Goal: Task Accomplishment & Management: Use online tool/utility

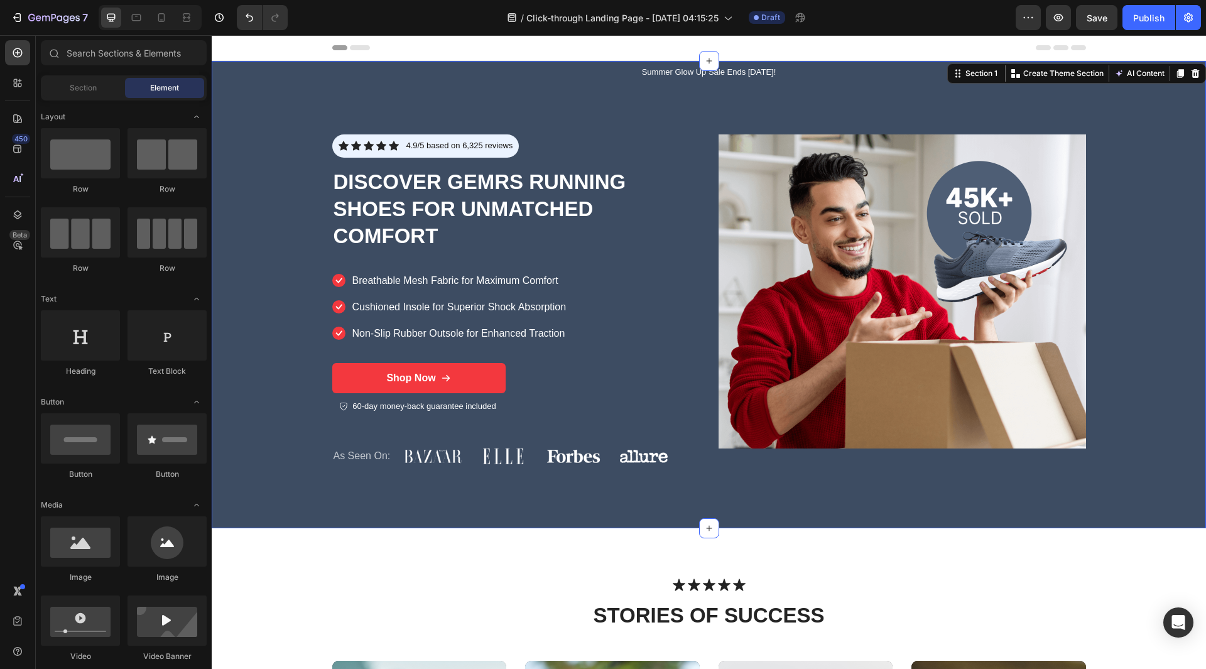
click at [269, 350] on div "Summer Glow Up Sale Ends [DATE]! Text Block Icon Icon Icon Icon Icon Icon List …" at bounding box center [709, 294] width 994 height 467
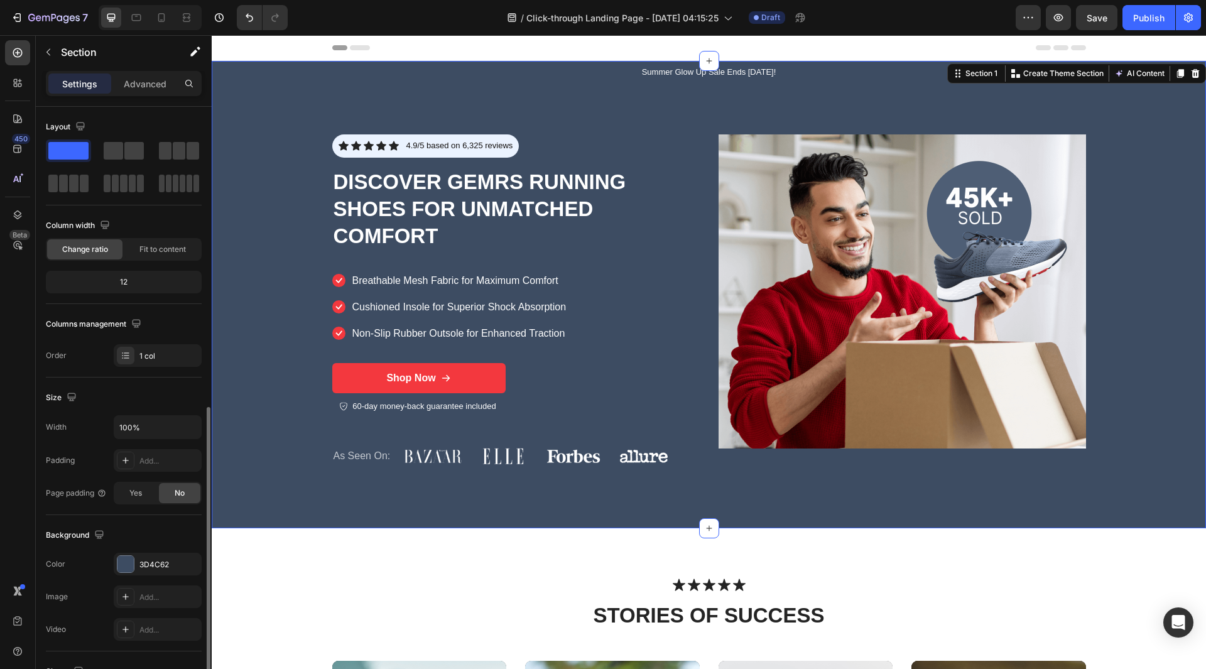
scroll to position [168, 0]
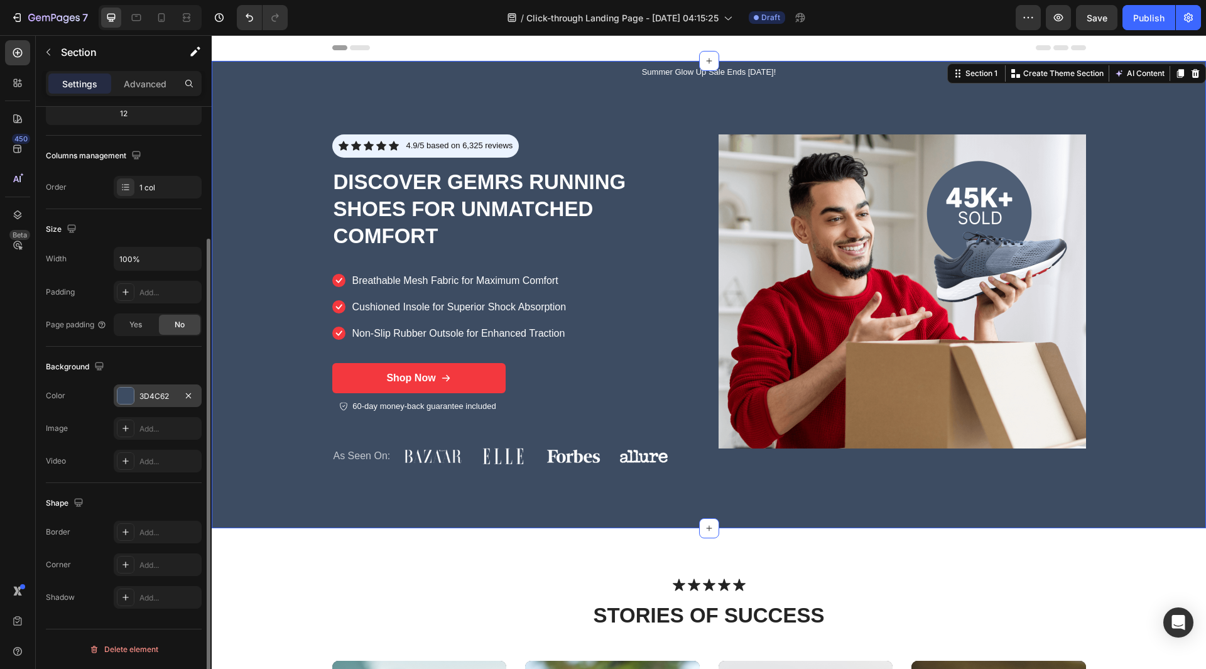
click at [131, 402] on div at bounding box center [125, 396] width 16 height 16
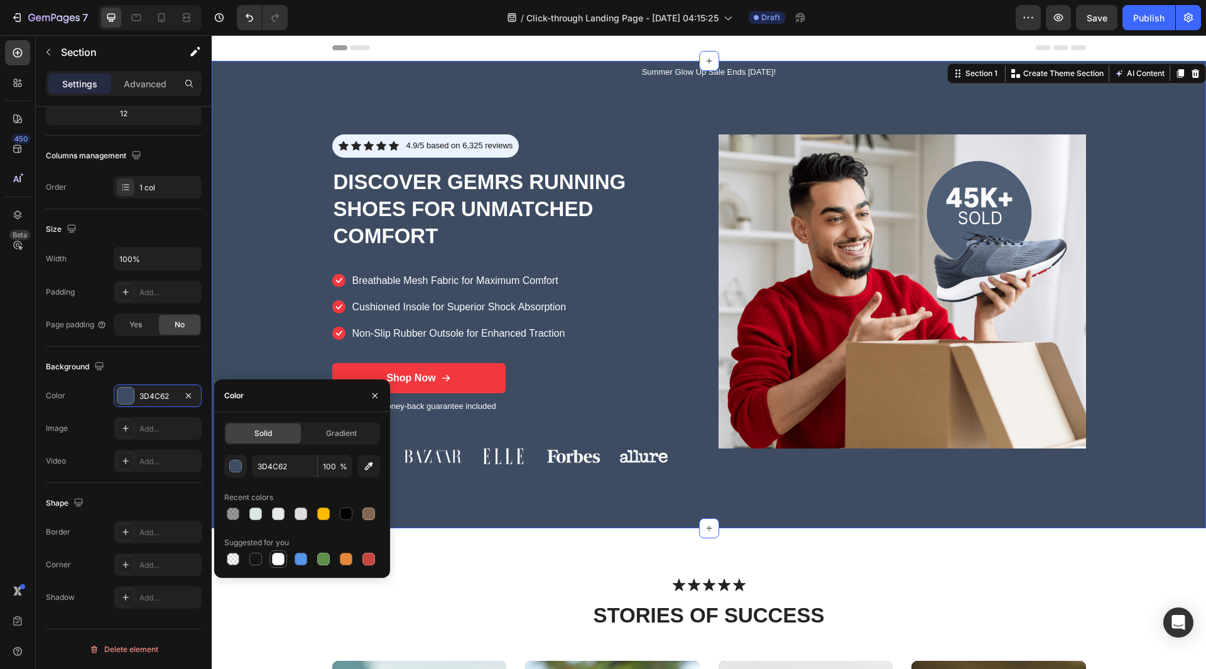
click at [273, 567] on div at bounding box center [278, 559] width 18 height 18
type input "FFFFFF"
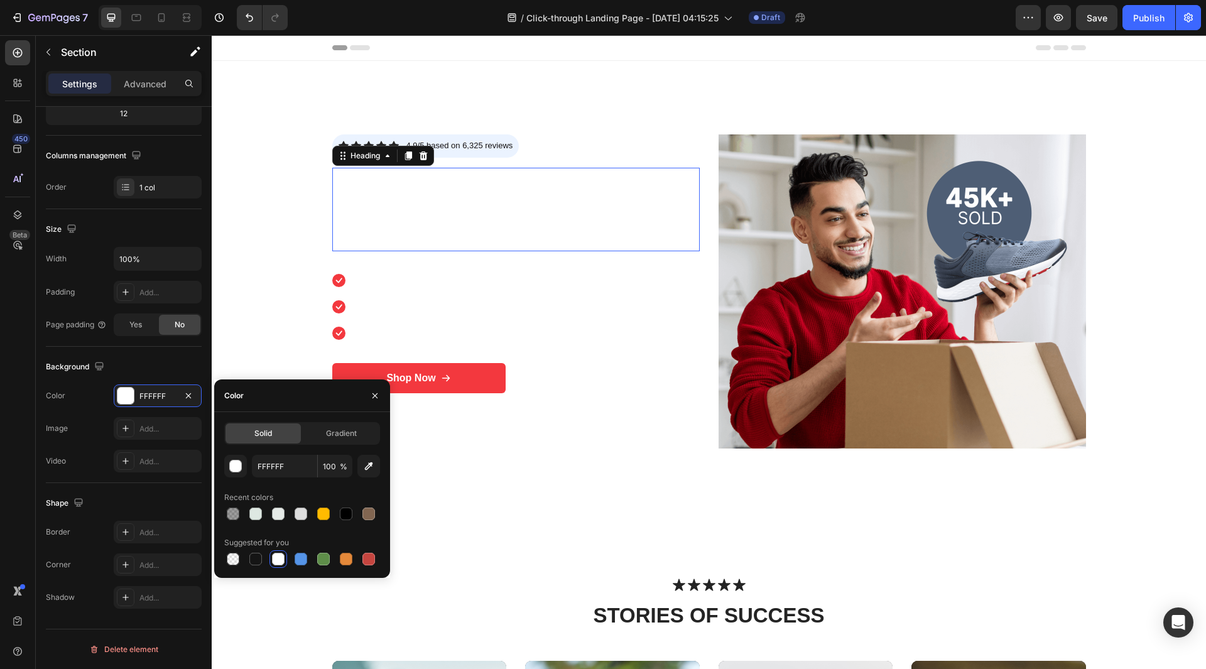
click at [410, 192] on h1 "Discover GEMRS Running Shoes for Unmatched Comfort" at bounding box center [515, 210] width 367 height 84
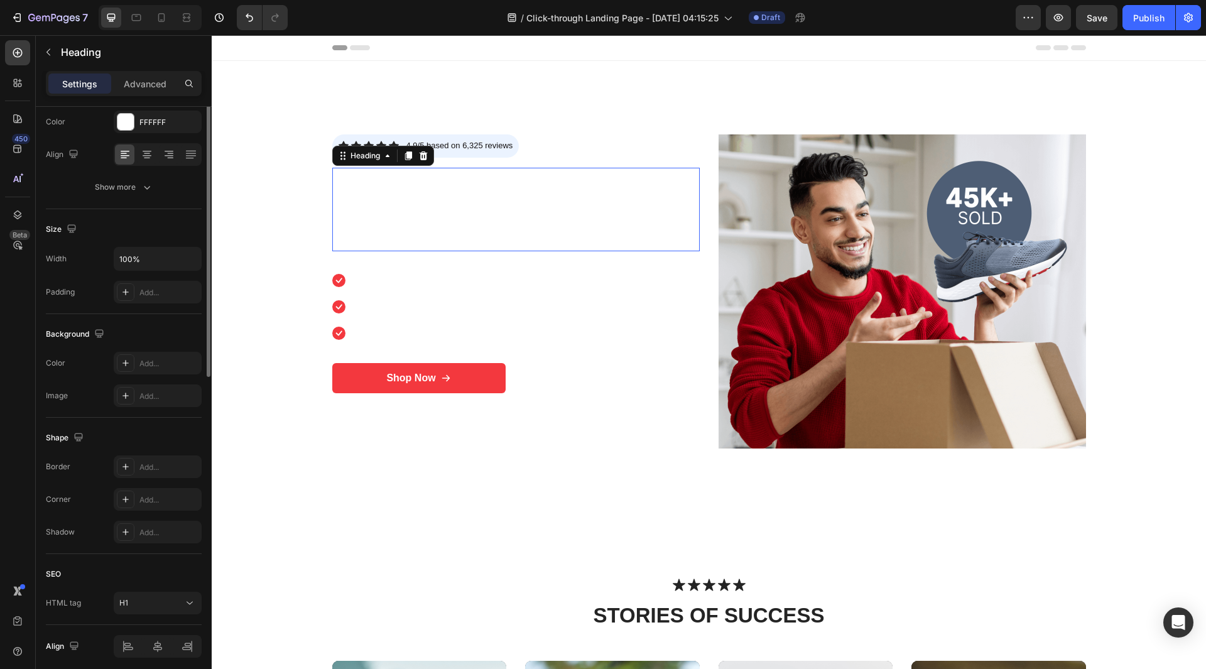
scroll to position [0, 0]
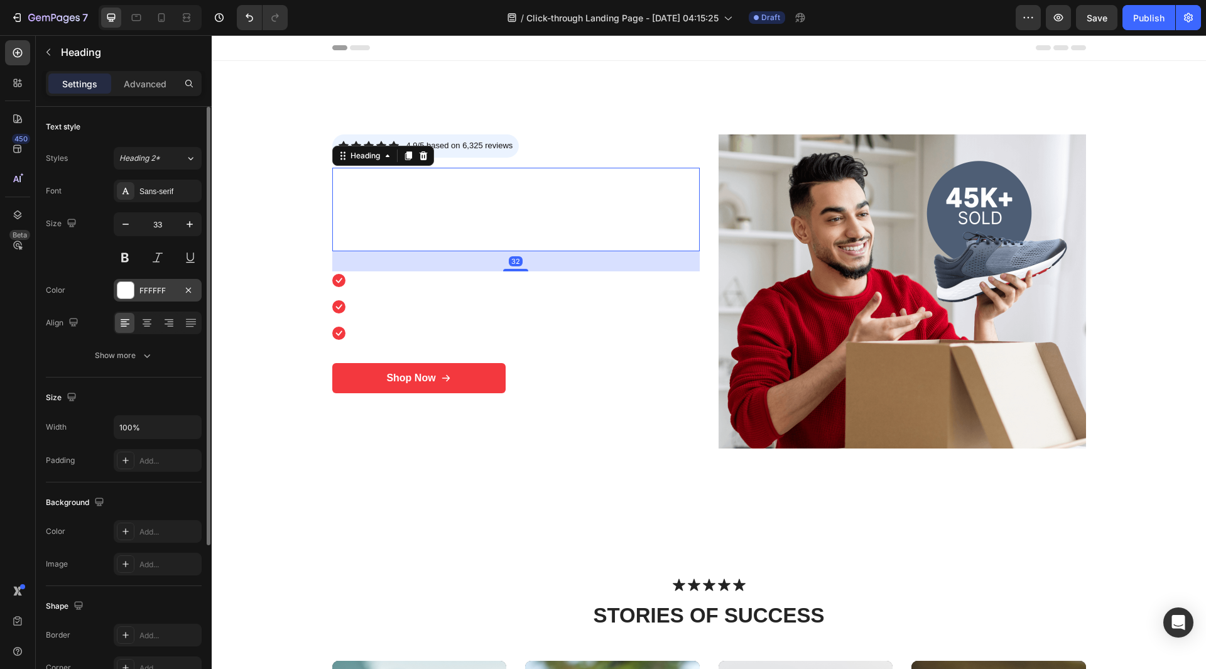
click at [124, 301] on div "FFFFFF" at bounding box center [158, 290] width 88 height 23
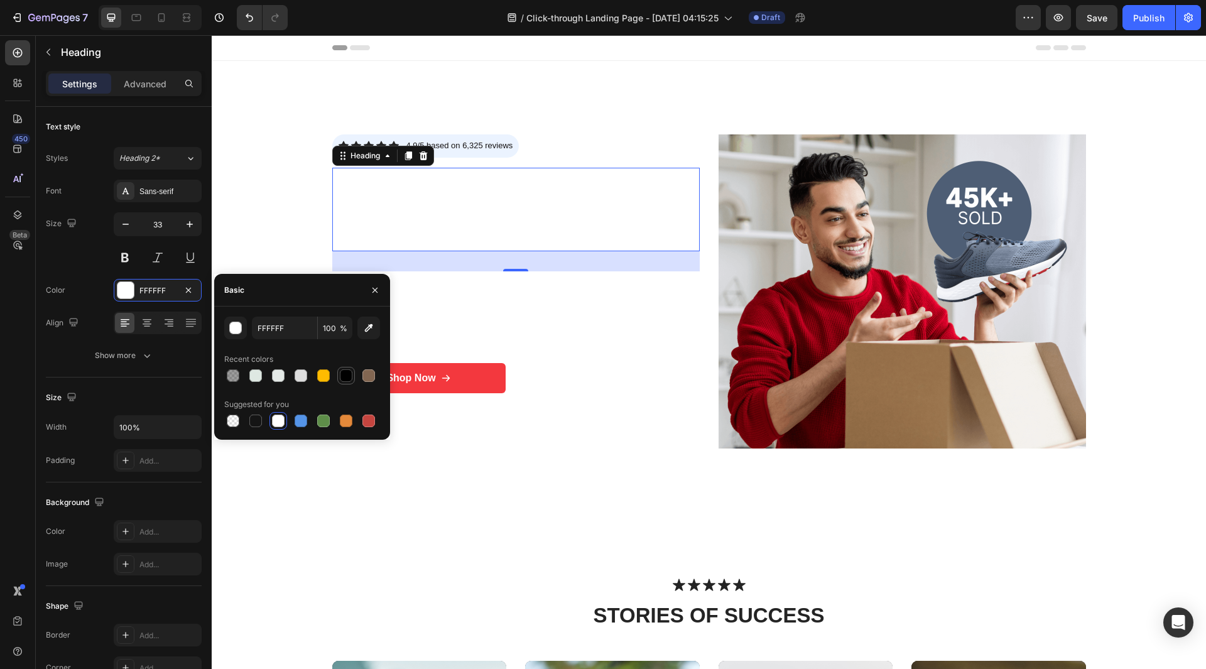
click at [347, 379] on div at bounding box center [346, 375] width 13 height 13
type input "000000"
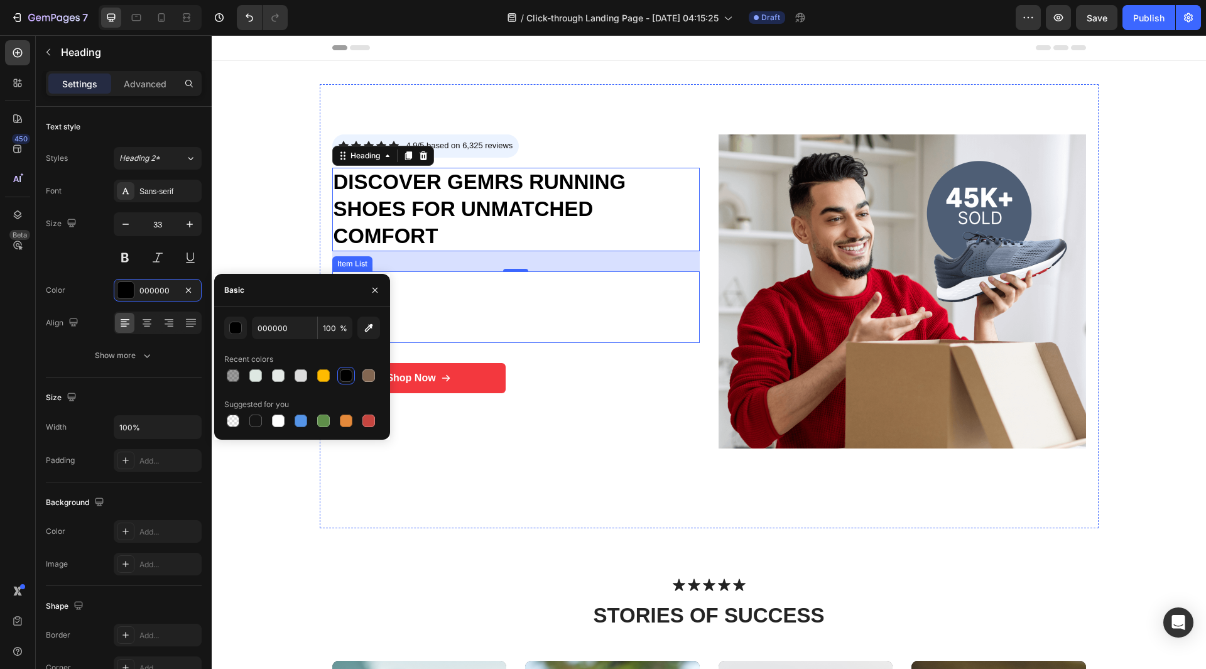
click at [554, 287] on p "Breathable Mesh Fabric for Maximum Comfort" at bounding box center [459, 280] width 214 height 15
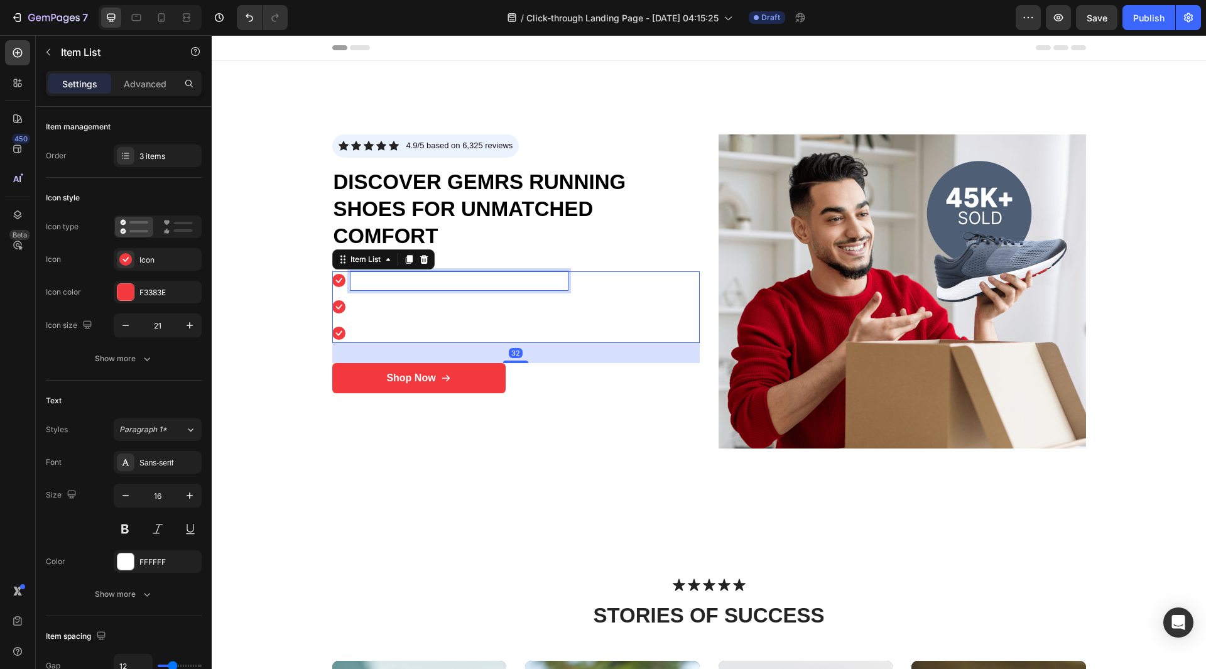
click at [416, 283] on p "Breathable Mesh Fabric for Maximum Comfort" at bounding box center [459, 280] width 214 height 15
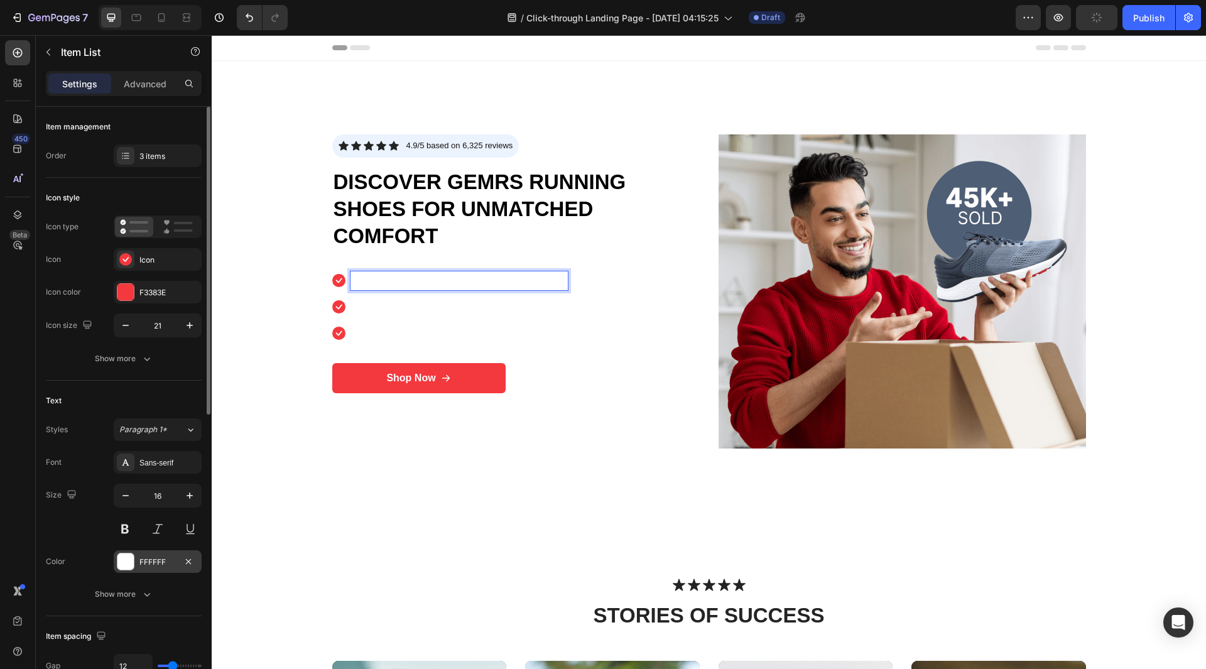
click at [126, 565] on div at bounding box center [125, 561] width 16 height 16
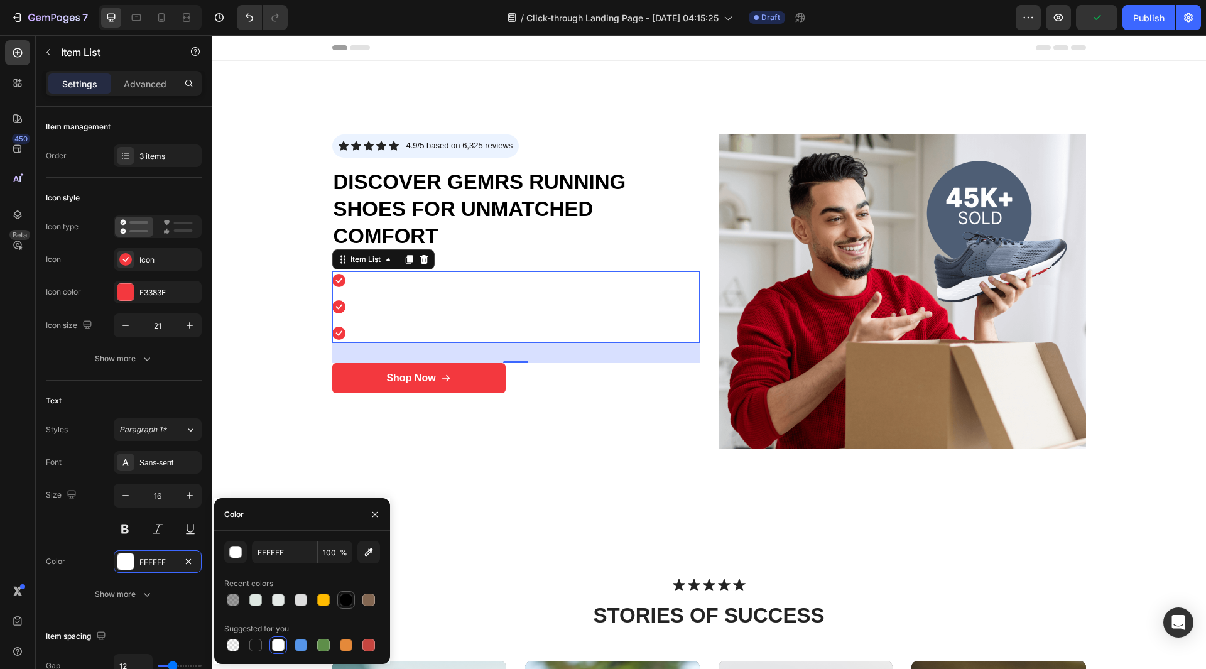
click at [342, 606] on div at bounding box center [346, 599] width 15 height 15
type input "000000"
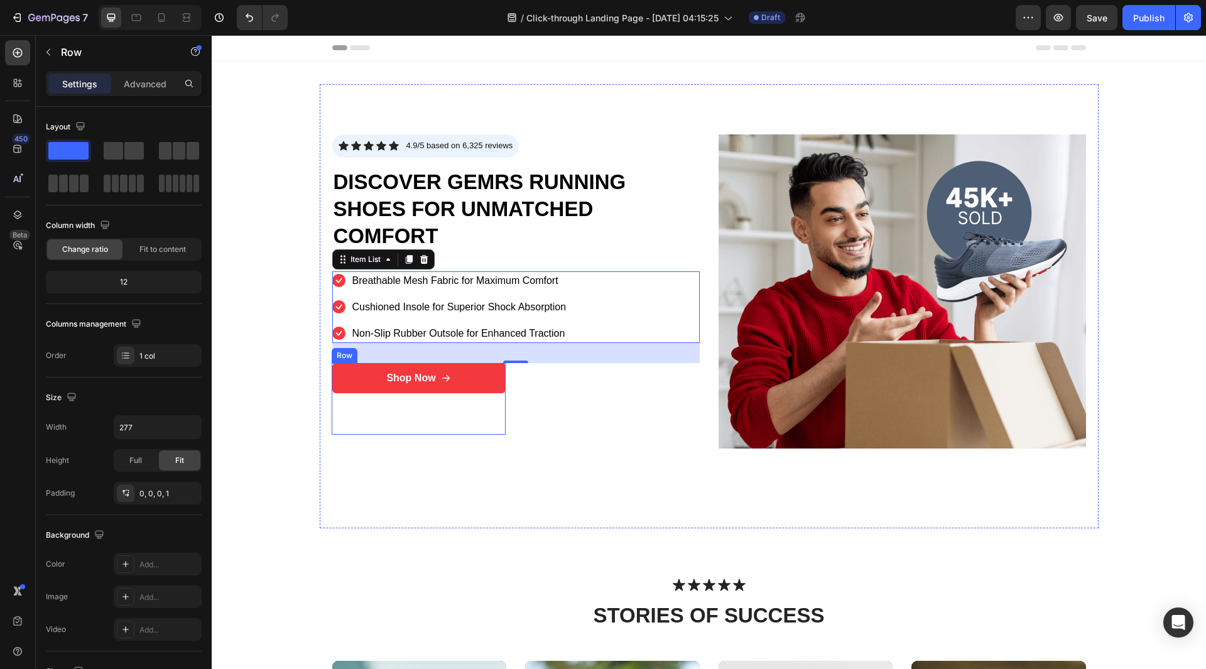
click at [471, 428] on div "Shop Now Button 60-day money-back guarantee included Item List" at bounding box center [418, 399] width 173 height 72
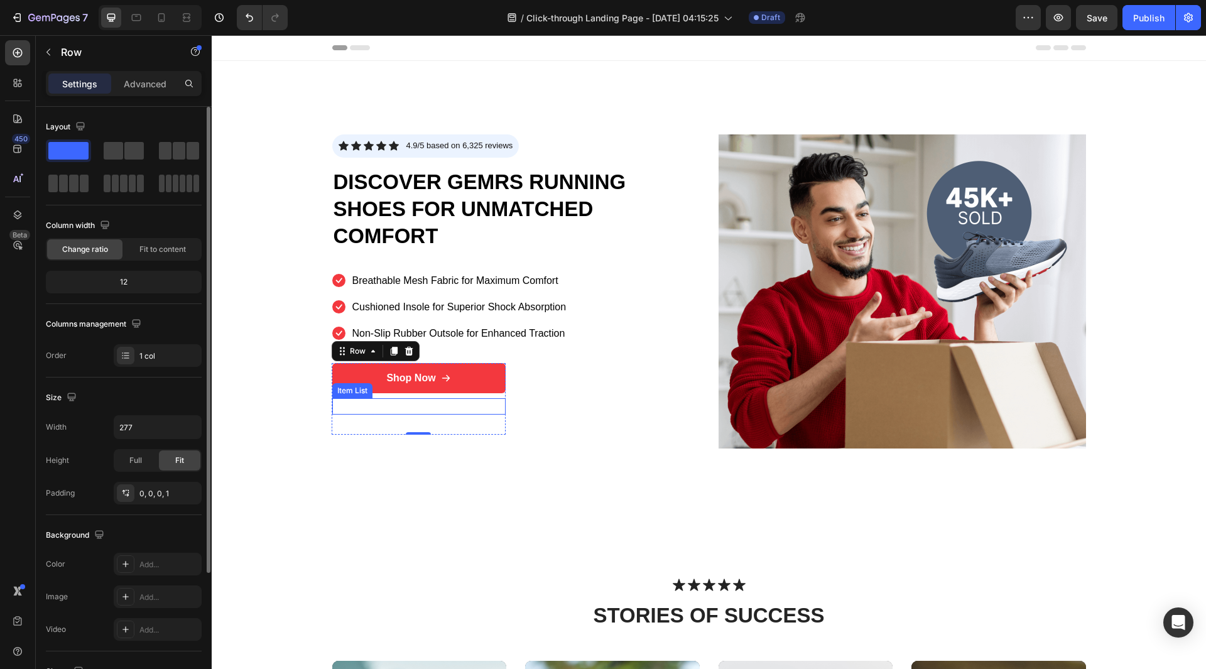
click at [444, 405] on p "60-day money-back guarantee included" at bounding box center [423, 406] width 143 height 13
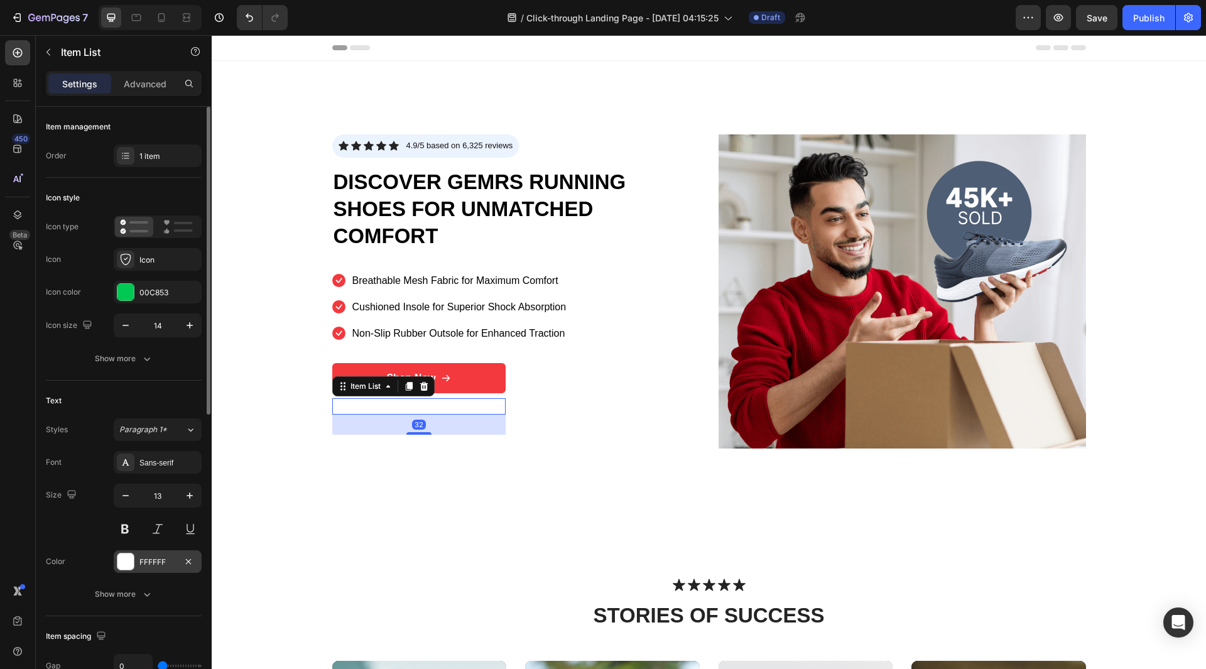
click at [130, 562] on div at bounding box center [125, 561] width 16 height 16
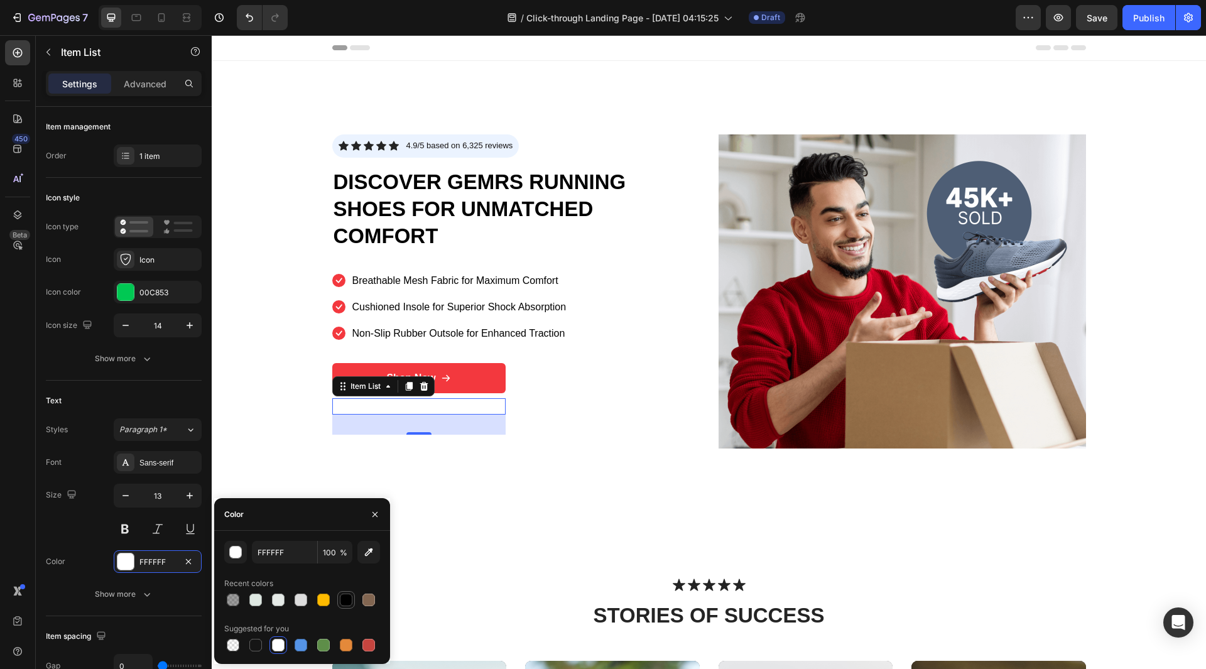
click at [344, 604] on div at bounding box center [346, 600] width 13 height 13
type input "000000"
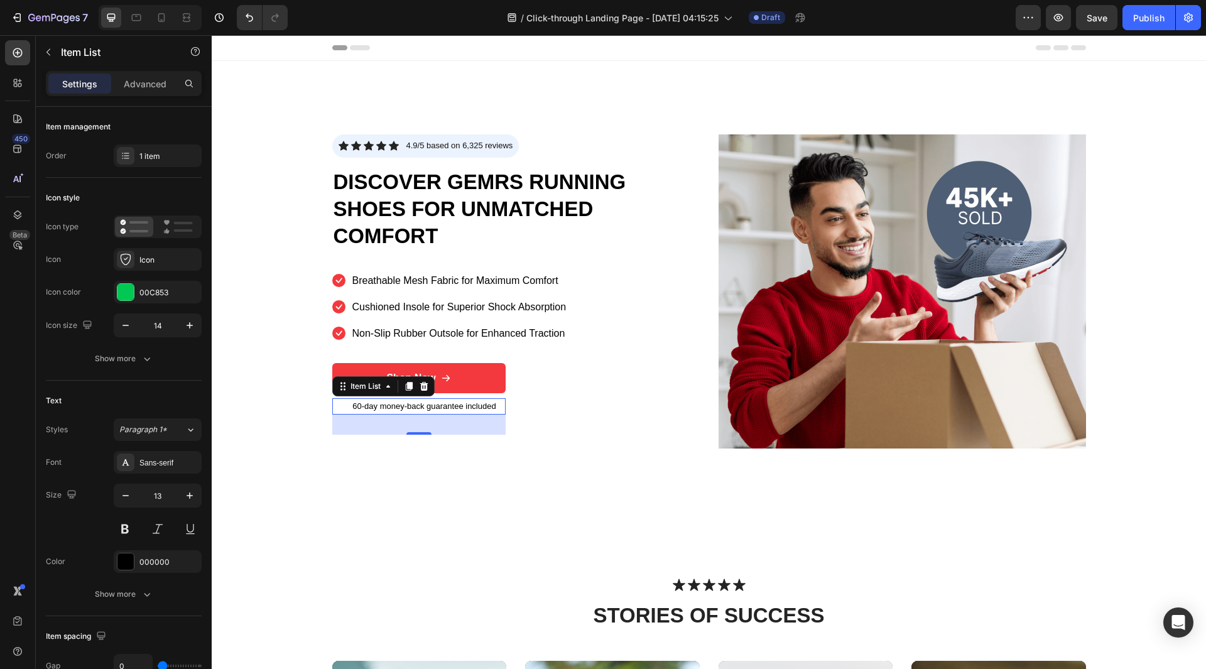
click at [340, 410] on icon at bounding box center [343, 407] width 7 height 8
click at [339, 407] on icon at bounding box center [343, 406] width 9 height 9
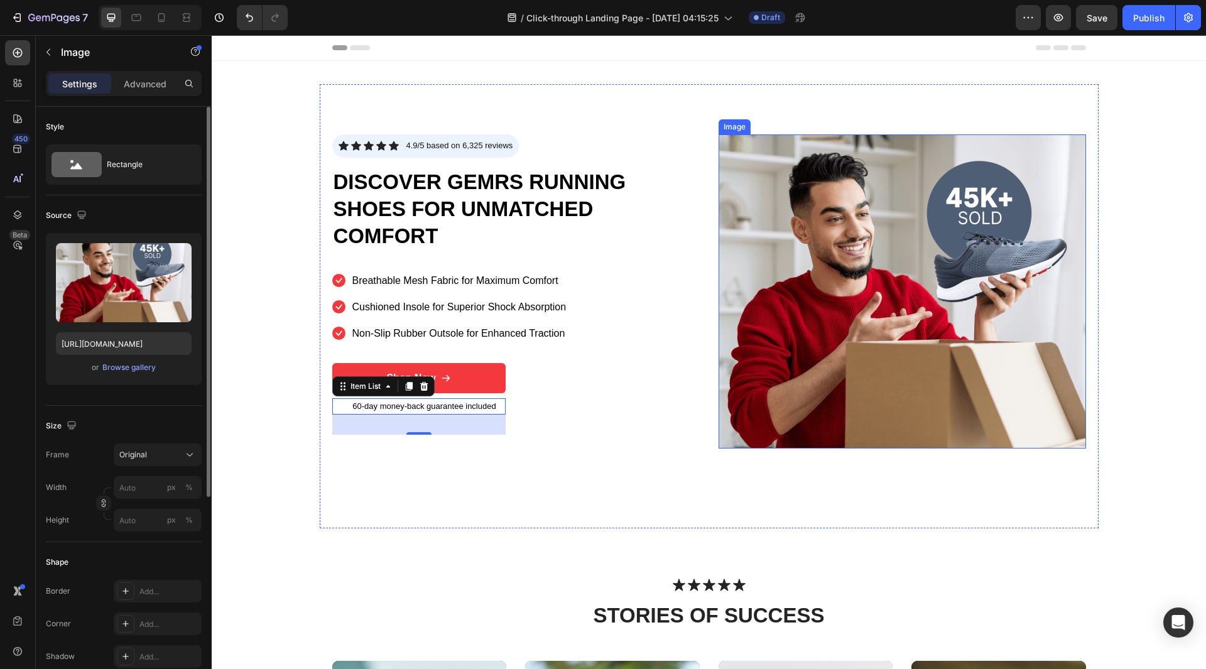
click at [763, 280] on img at bounding box center [902, 291] width 367 height 314
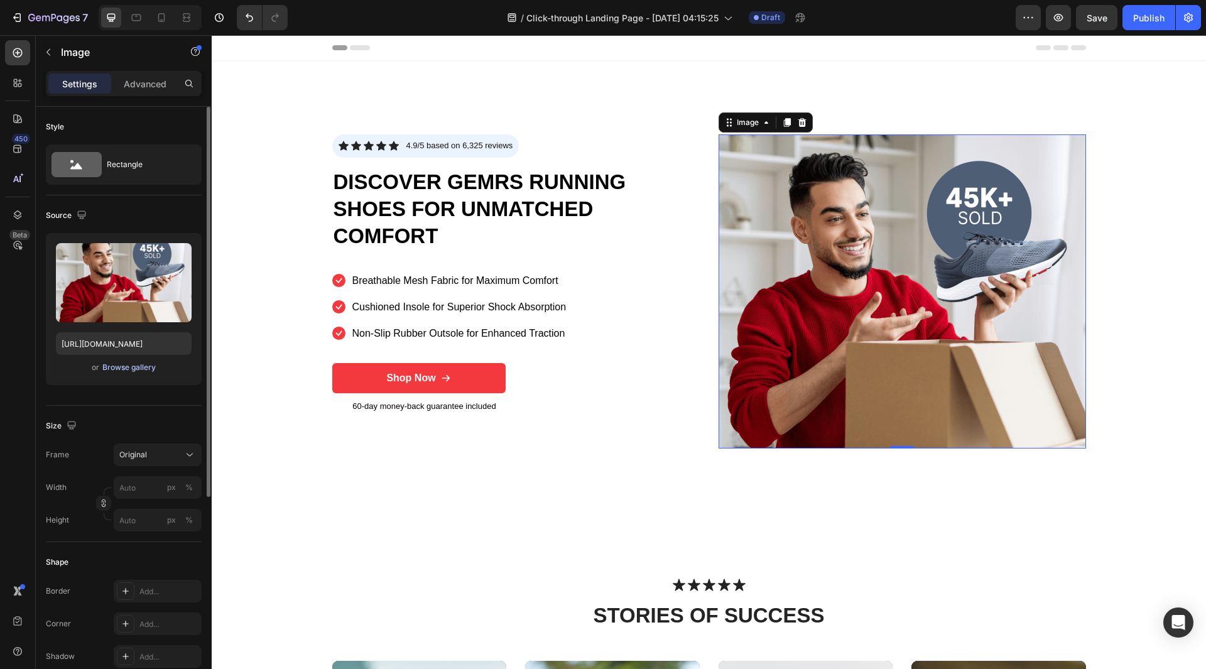
click at [131, 371] on div "Browse gallery" at bounding box center [128, 367] width 53 height 11
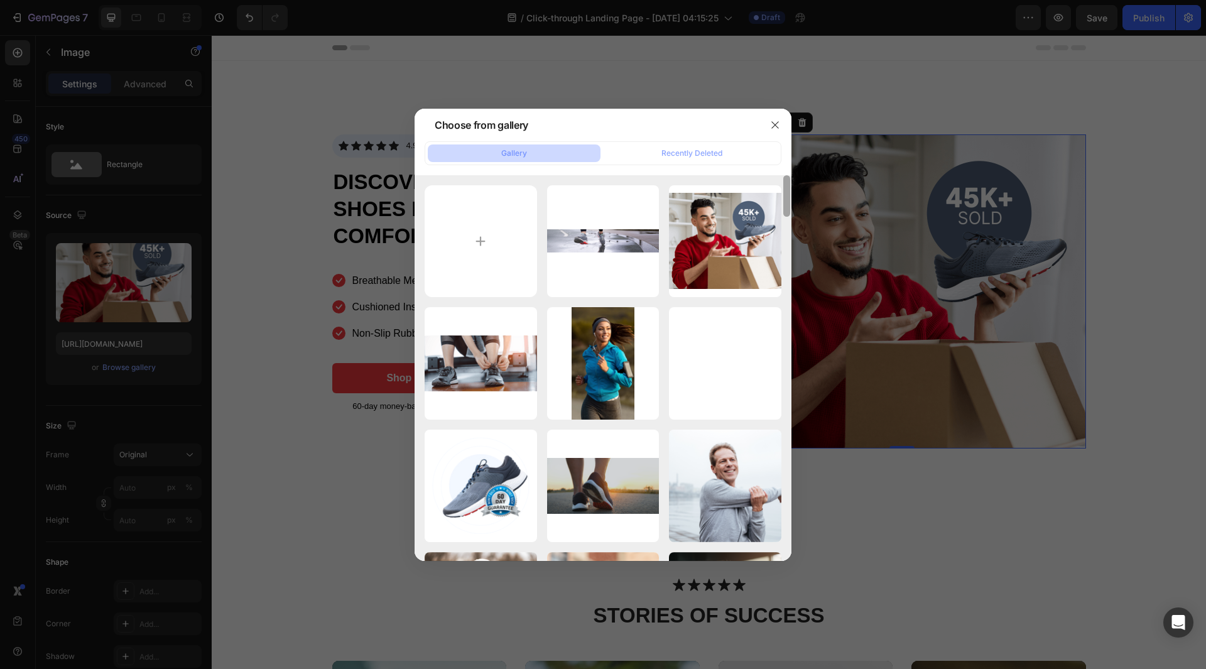
drag, startPoint x: 787, startPoint y: 537, endPoint x: 759, endPoint y: 136, distance: 401.7
click at [790, 133] on div "Choose from gallery Gallery Recently Deleted Guarantee - 100% happ...ss.png 644…" at bounding box center [603, 335] width 377 height 452
click at [474, 237] on input "file" at bounding box center [481, 241] width 112 height 112
type input "C:\fakepath\Gemini_Generated_Image_3lifj03lifj03lif.png"
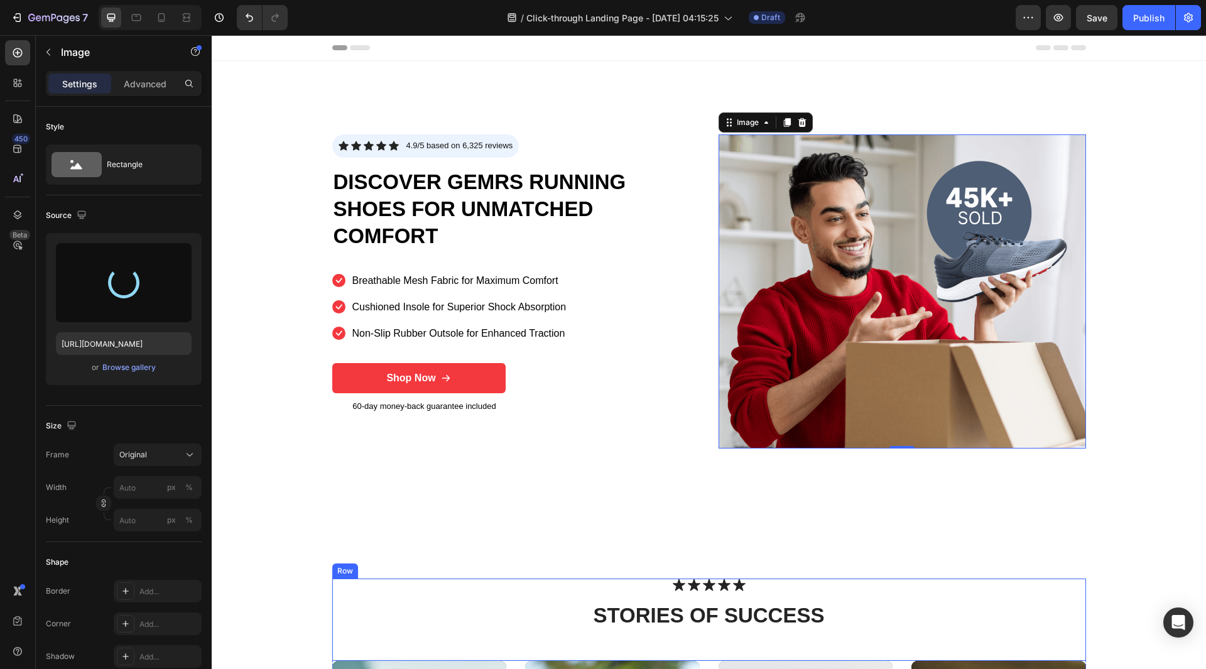
type input "[URL][DOMAIN_NAME]"
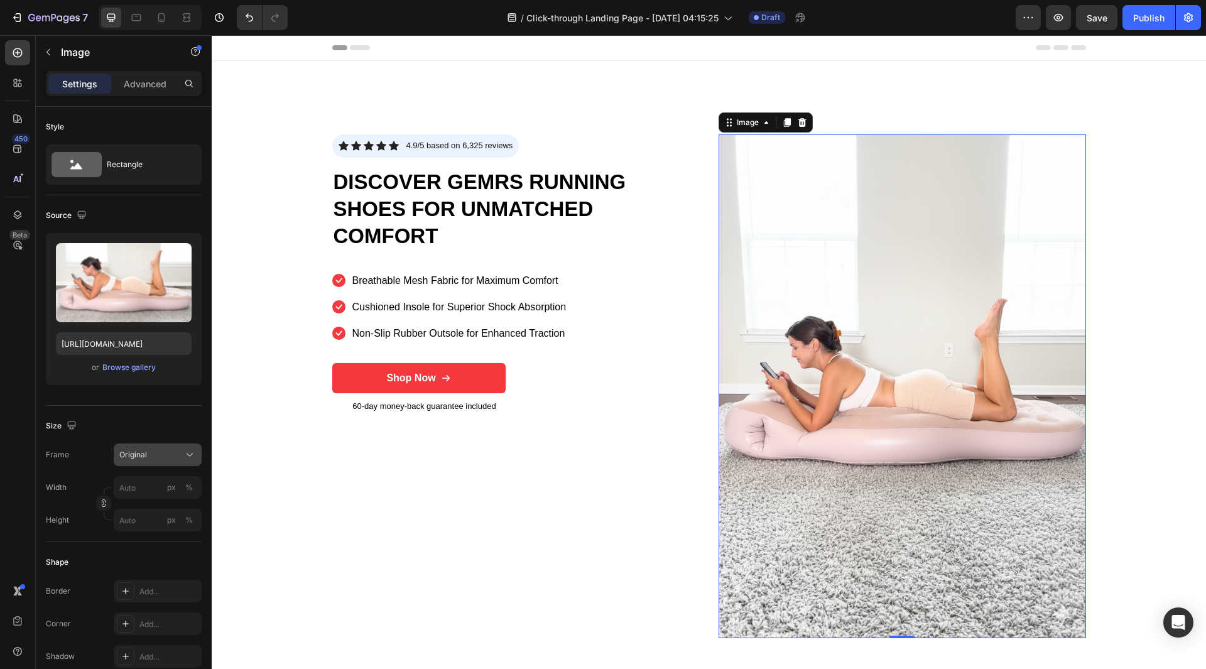
click at [163, 455] on div "Original" at bounding box center [150, 454] width 62 height 11
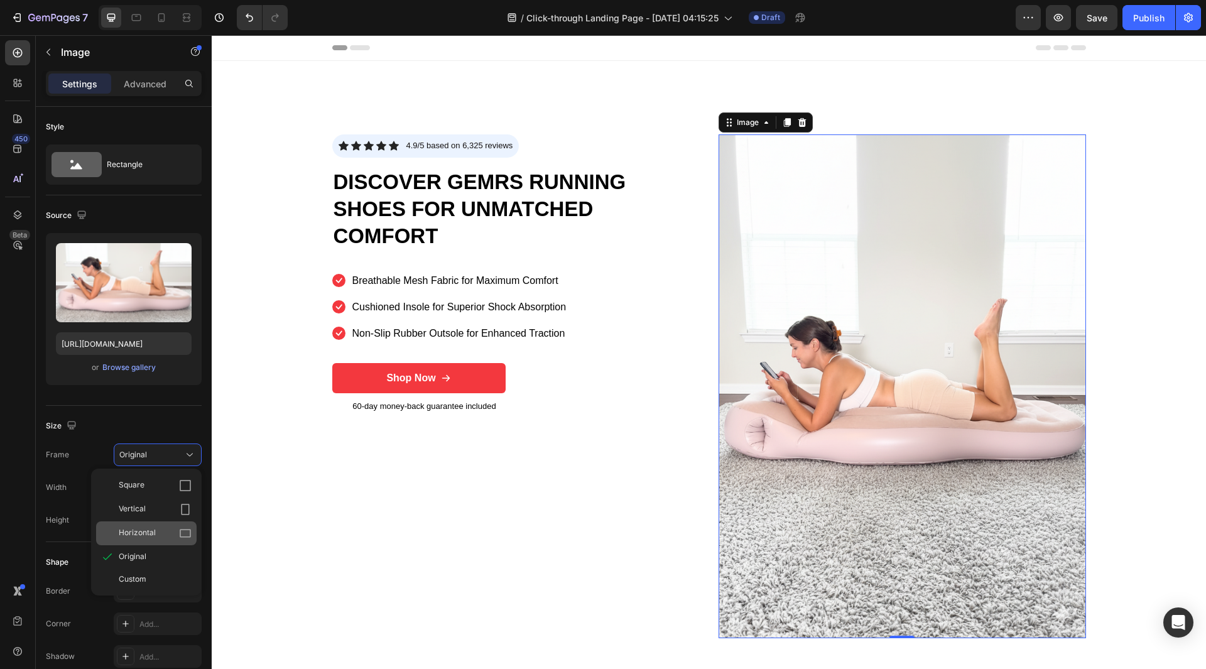
click at [176, 543] on div "Horizontal" at bounding box center [146, 533] width 101 height 24
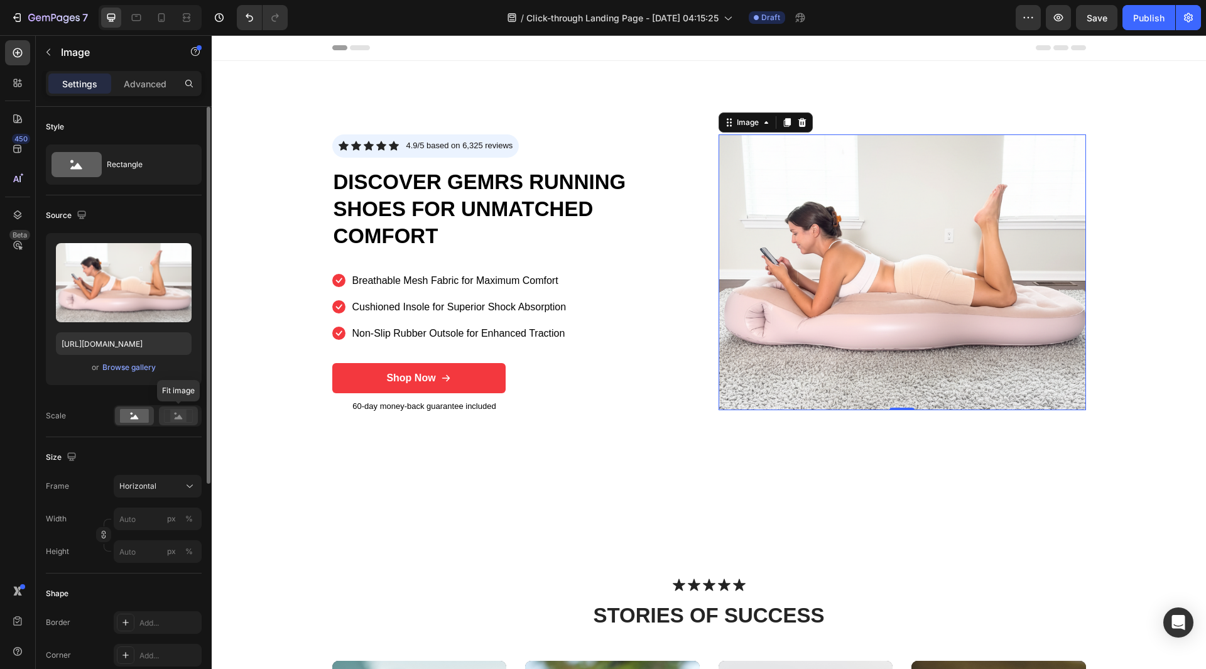
click at [192, 411] on icon at bounding box center [178, 416] width 29 height 14
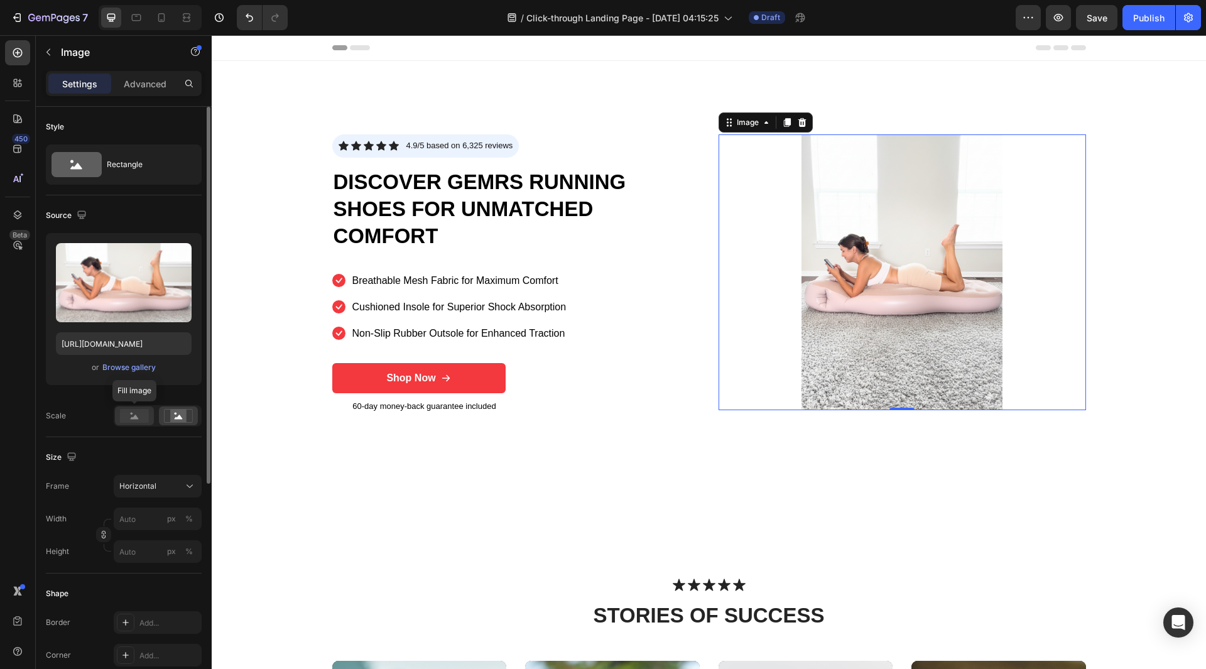
click at [138, 418] on icon at bounding box center [135, 417] width 8 height 4
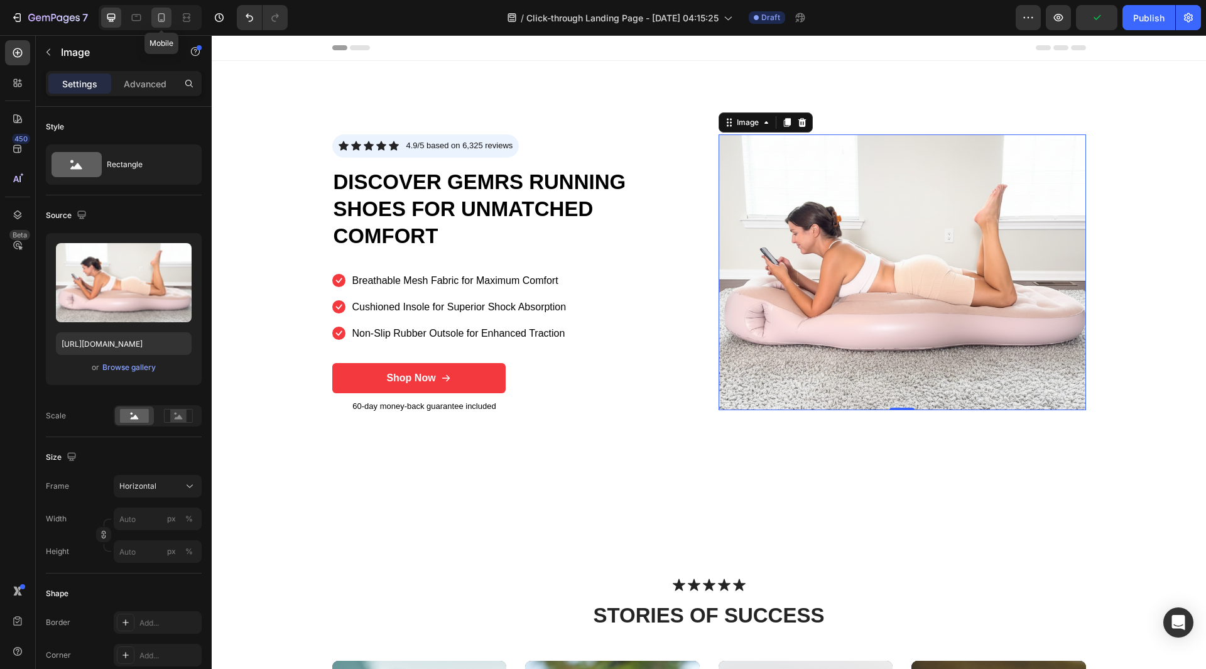
click at [157, 10] on div at bounding box center [161, 18] width 20 height 20
